Goal: Task Accomplishment & Management: Manage account settings

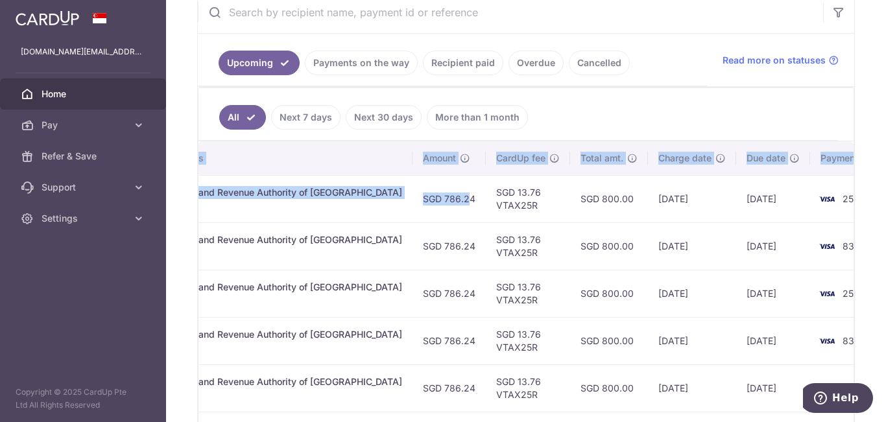
scroll to position [0, 350]
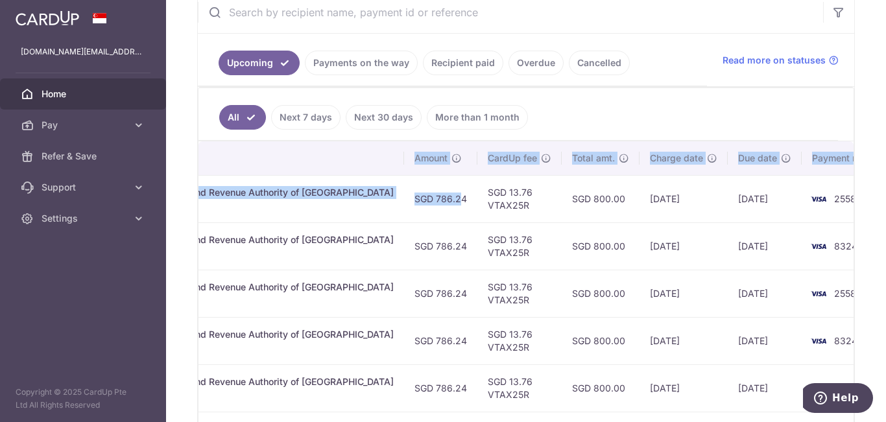
drag, startPoint x: 751, startPoint y: 194, endPoint x: 872, endPoint y: 192, distance: 121.3
click at [872, 192] on div "× Pause Schedule Pause all future payments in this series Pause just this one p…" at bounding box center [526, 211] width 720 height 422
click at [843, 217] on td "2558" at bounding box center [850, 198] width 99 height 47
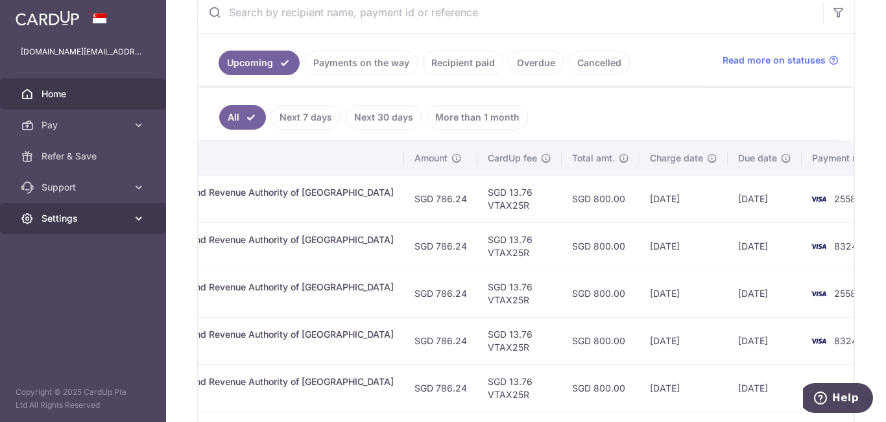
click at [45, 222] on span "Settings" at bounding box center [84, 218] width 86 height 13
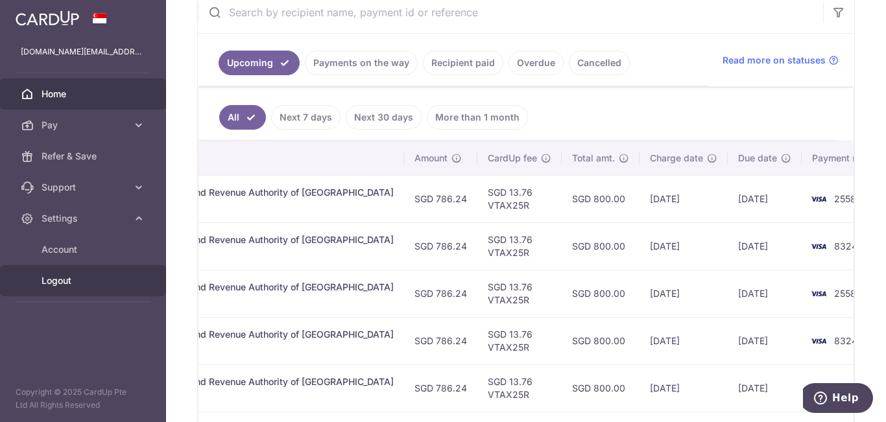
click at [83, 280] on span "Logout" at bounding box center [84, 280] width 86 height 13
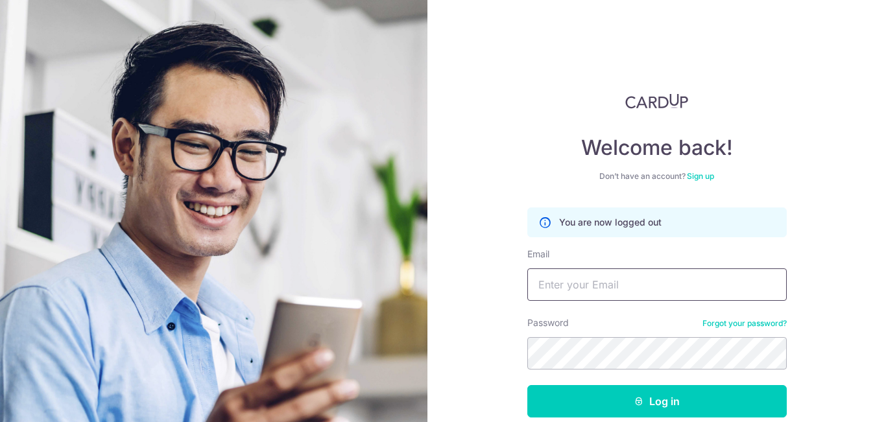
click at [574, 276] on input "Email" at bounding box center [656, 284] width 259 height 32
type input "kongtiok.ng@gmail.com"
click at [527, 385] on button "Log in" at bounding box center [656, 401] width 259 height 32
